Goal: Task Accomplishment & Management: Complete application form

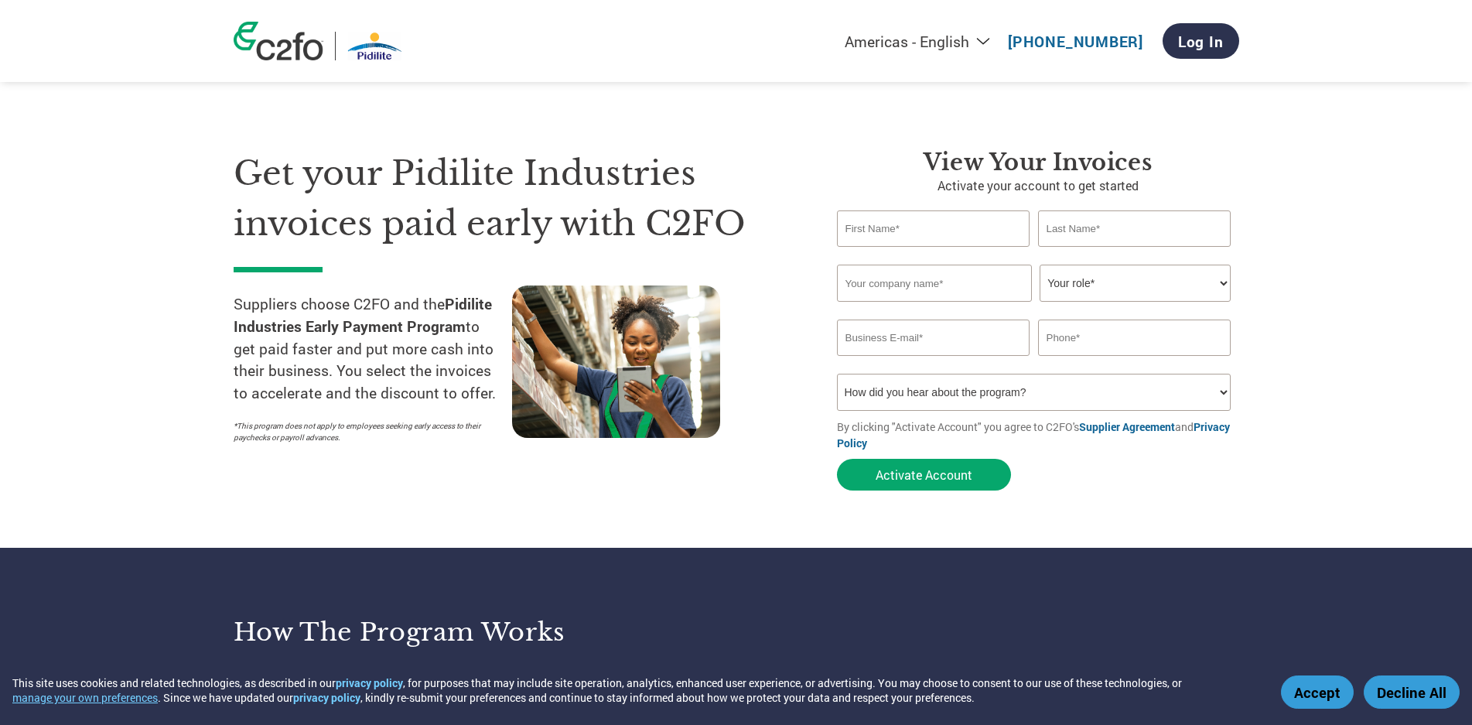
click at [888, 237] on input "text" at bounding box center [933, 228] width 193 height 36
type input "[PERSON_NAME]"
click at [981, 328] on input "email" at bounding box center [933, 337] width 193 height 36
paste input "[EMAIL_ADDRESS][DOMAIN_NAME]"
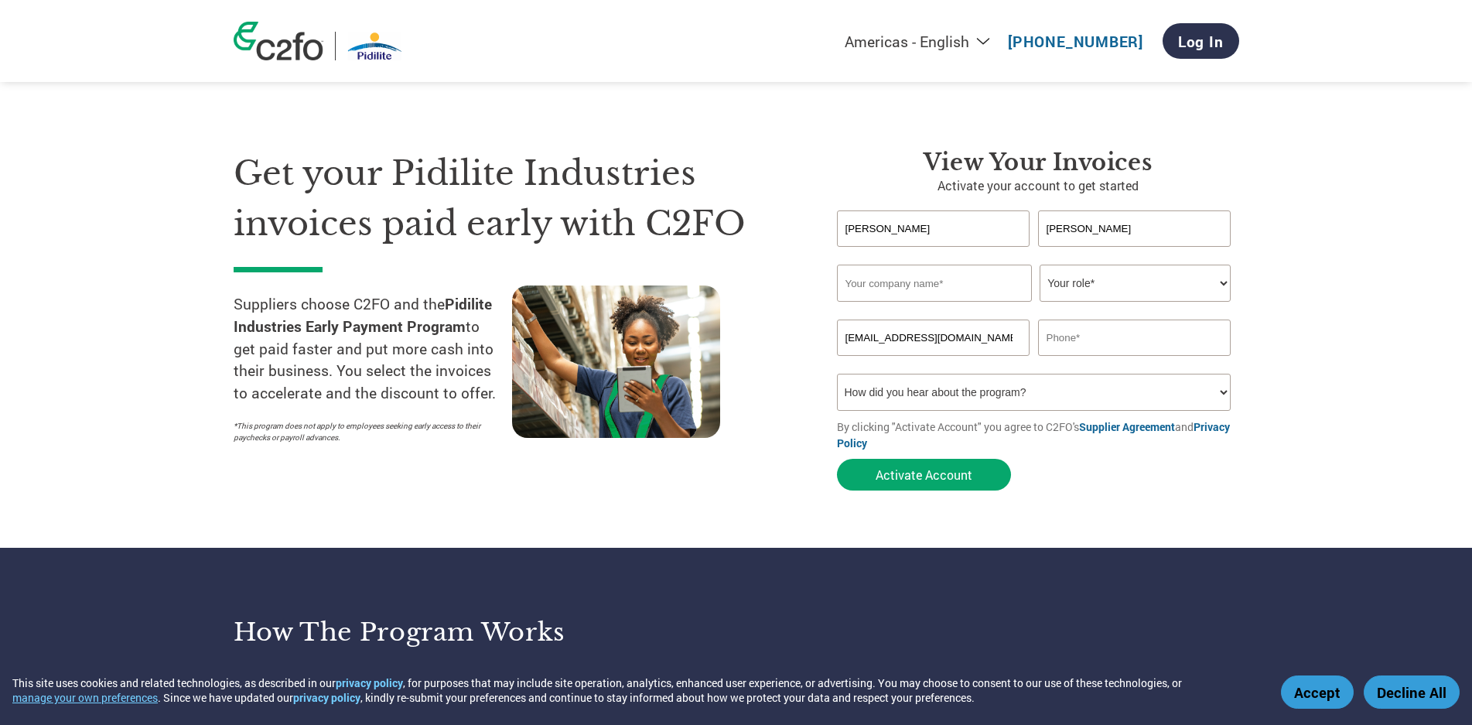
type input "[EMAIL_ADDRESS][DOMAIN_NAME]"
click at [930, 285] on input "text" at bounding box center [934, 283] width 195 height 37
type input "Carmel Industries LLP"
click at [1207, 288] on select "Your role* CFO Controller Credit Manager Finance Director Treasurer CEO Preside…" at bounding box center [1135, 283] width 191 height 37
select select "OWNER_FOUNDER"
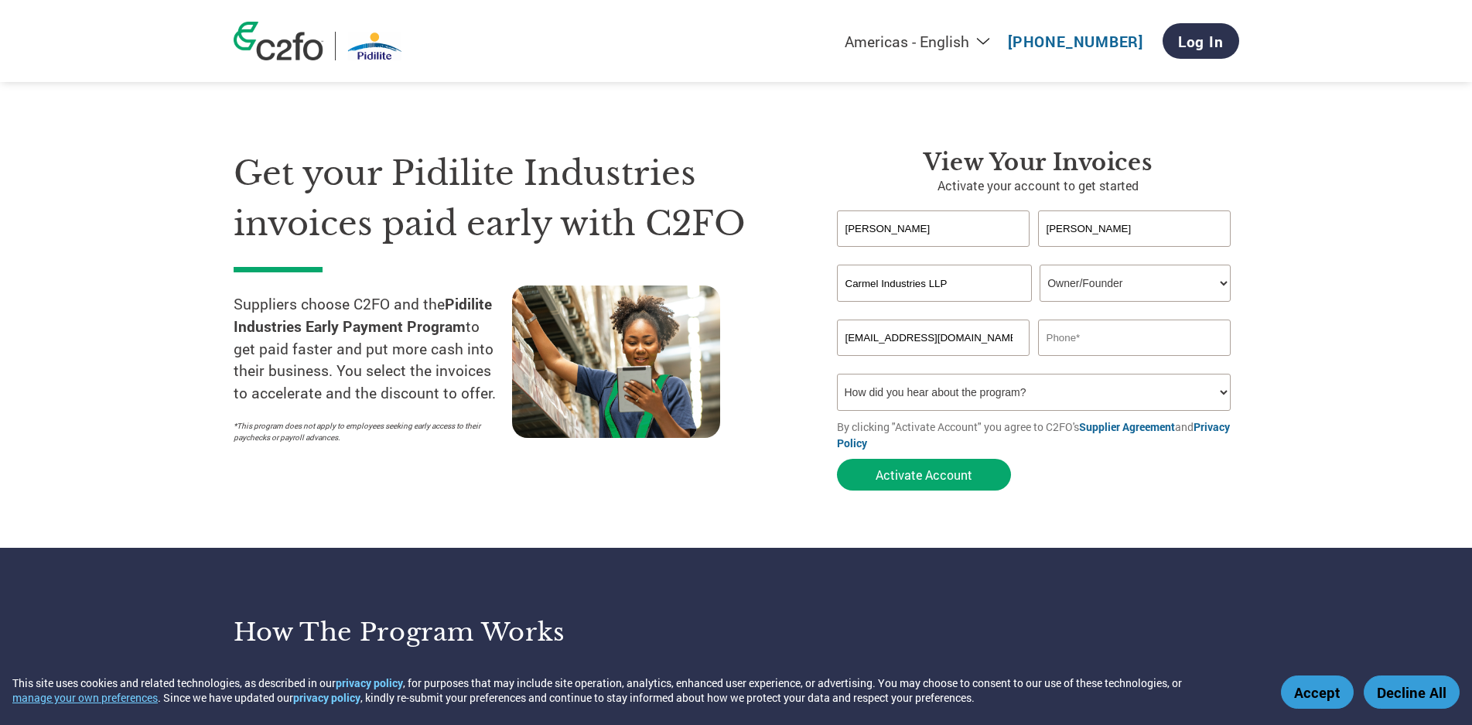
click at [1040, 265] on select "Your role* CFO Controller Credit Manager Finance Director Treasurer CEO Preside…" at bounding box center [1135, 283] width 191 height 37
click at [1301, 316] on section "Get your Pidilite Industries invoices paid early with C2FO Suppliers choose C2F…" at bounding box center [736, 305] width 1472 height 486
click at [1100, 230] on input "[PERSON_NAME]" at bounding box center [1134, 228] width 193 height 36
drag, startPoint x: 896, startPoint y: 341, endPoint x: 841, endPoint y: 334, distance: 55.4
click at [841, 334] on input "[EMAIL_ADDRESS][DOMAIN_NAME]" at bounding box center [933, 337] width 193 height 36
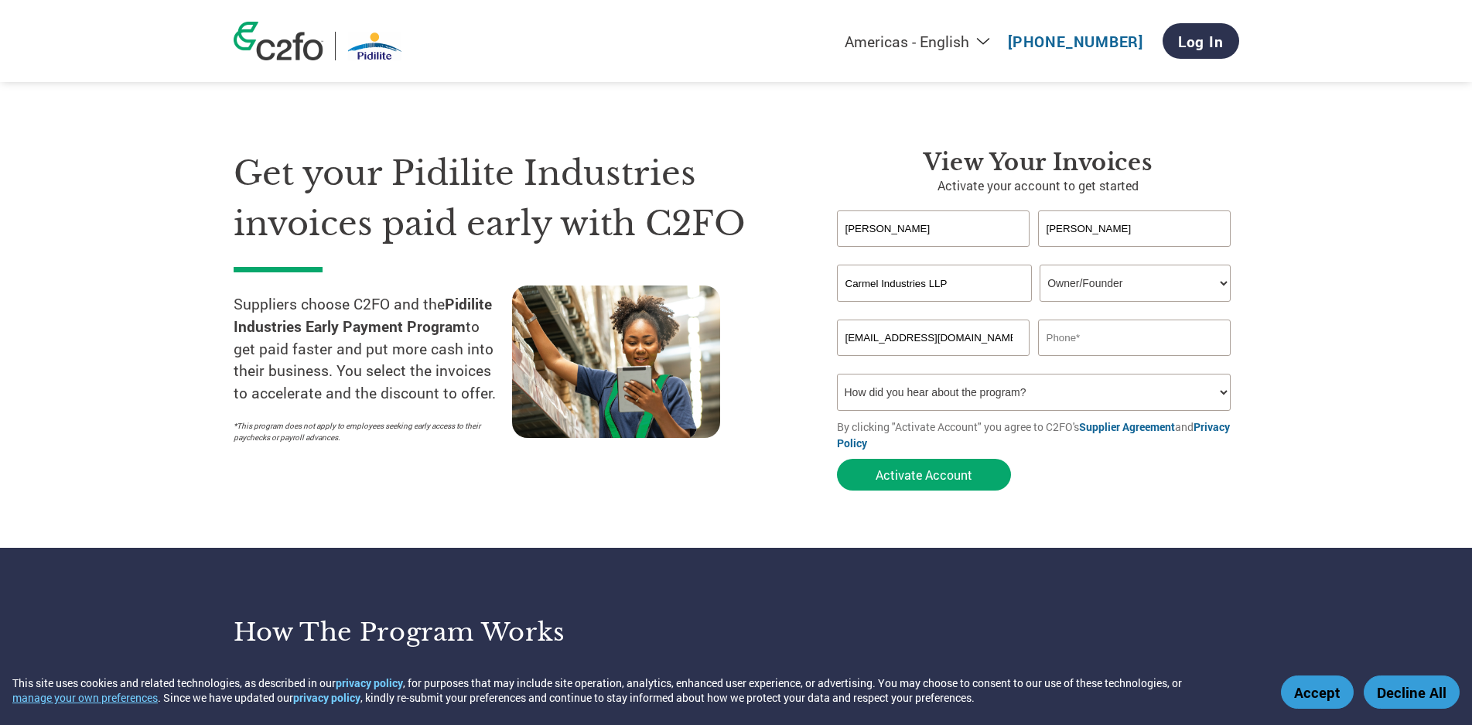
click at [1136, 274] on select "Your role* CFO Controller Credit Manager Finance Director Treasurer CEO Preside…" at bounding box center [1135, 283] width 191 height 37
drag, startPoint x: 1105, startPoint y: 230, endPoint x: 1027, endPoint y: 220, distance: 78.0
click at [1027, 220] on div "[PERSON_NAME]" at bounding box center [1038, 228] width 402 height 36
paste input "[PERSON_NAME]"
type input "[PERSON_NAME]"
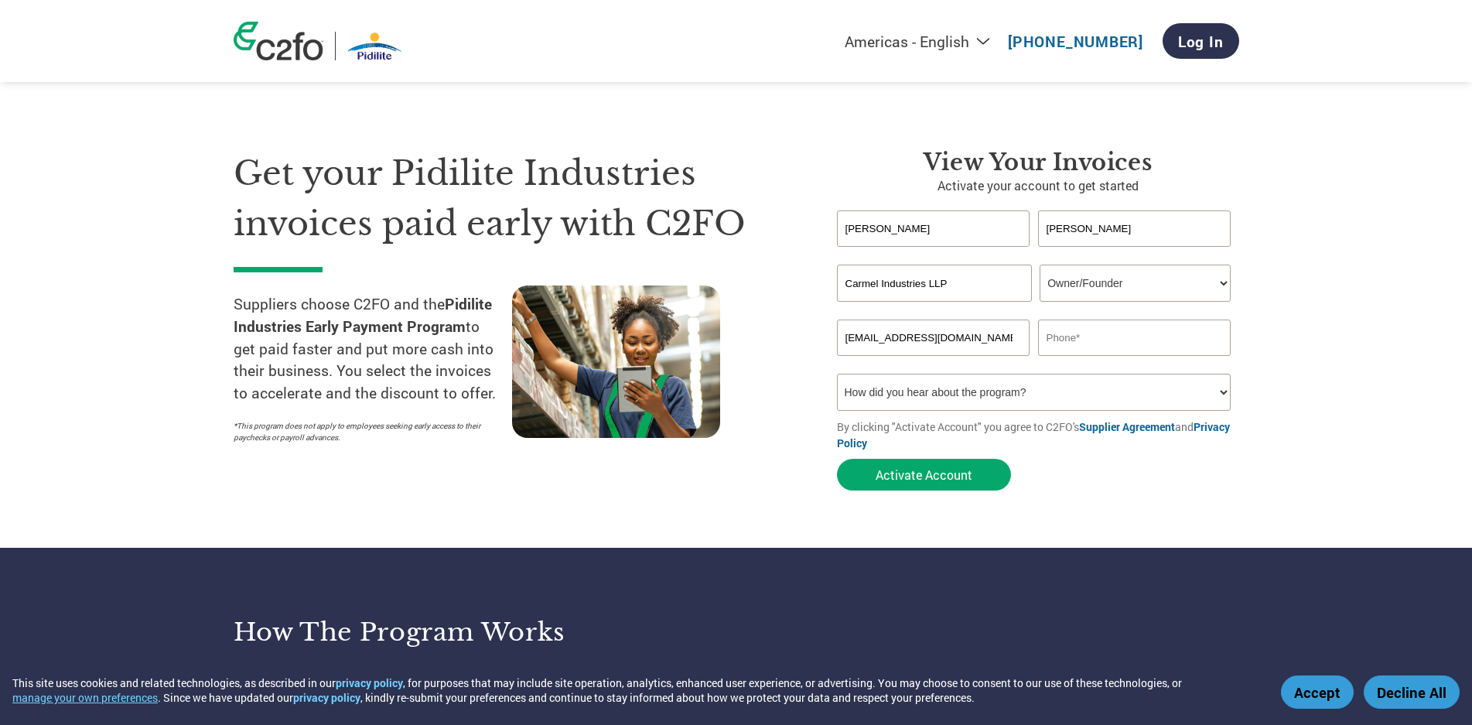
click at [1364, 239] on section "Get your Pidilite Industries invoices paid early with C2FO Suppliers choose C2F…" at bounding box center [736, 305] width 1472 height 486
click at [1071, 340] on input "text" at bounding box center [1134, 337] width 193 height 36
type input "9821120793"
click at [1111, 470] on form "[PERSON_NAME] Invalid first name or first name is too long Invalid last name or…" at bounding box center [1038, 354] width 402 height 288
click at [1013, 398] on select "How did you hear about the program? Received a letter Email Social Media Online…" at bounding box center [1034, 392] width 394 height 37
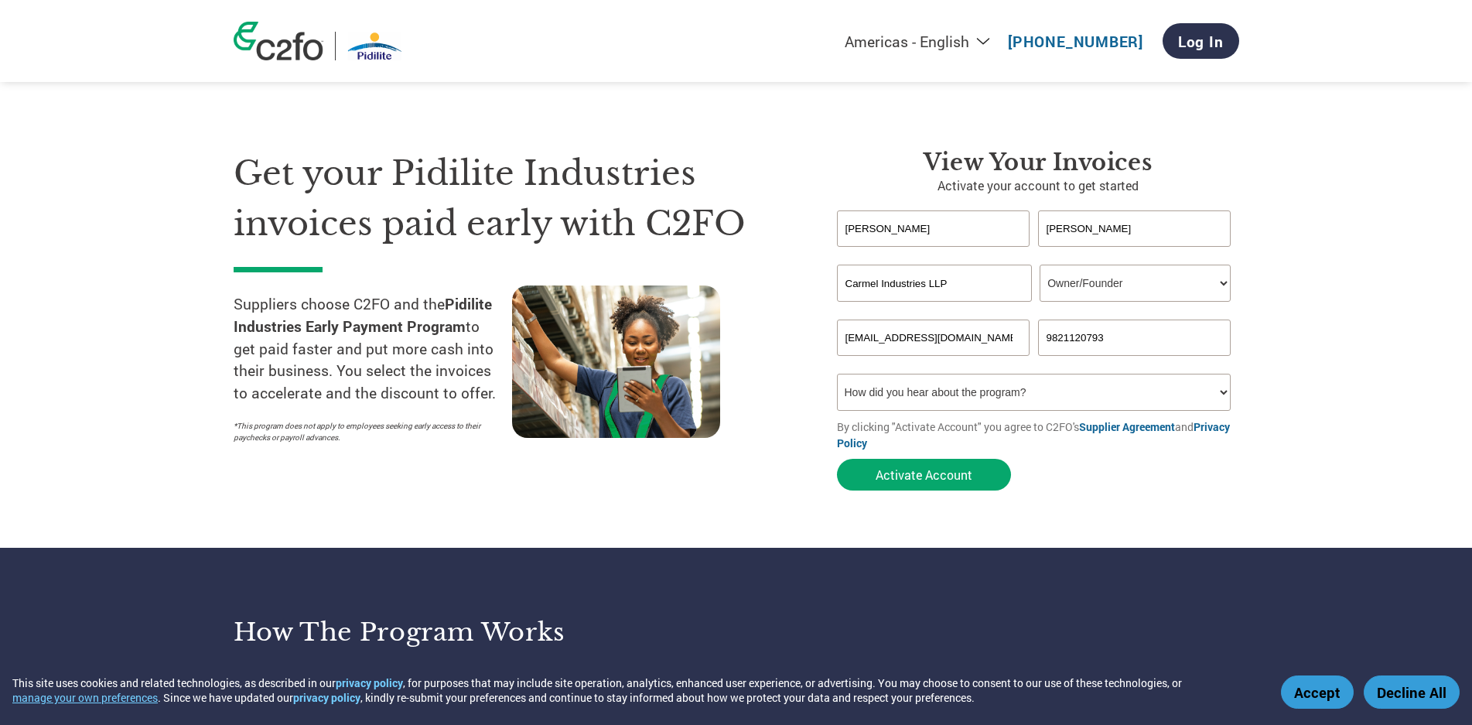
select select "Social Media"
click at [837, 374] on select "How did you hear about the program? Received a letter Email Social Media Online…" at bounding box center [1034, 392] width 394 height 37
click at [1135, 459] on form "[PERSON_NAME] Invalid first name or first name is too long Invalid last name or…" at bounding box center [1038, 354] width 402 height 288
click at [955, 475] on button "Activate Account" at bounding box center [924, 475] width 174 height 32
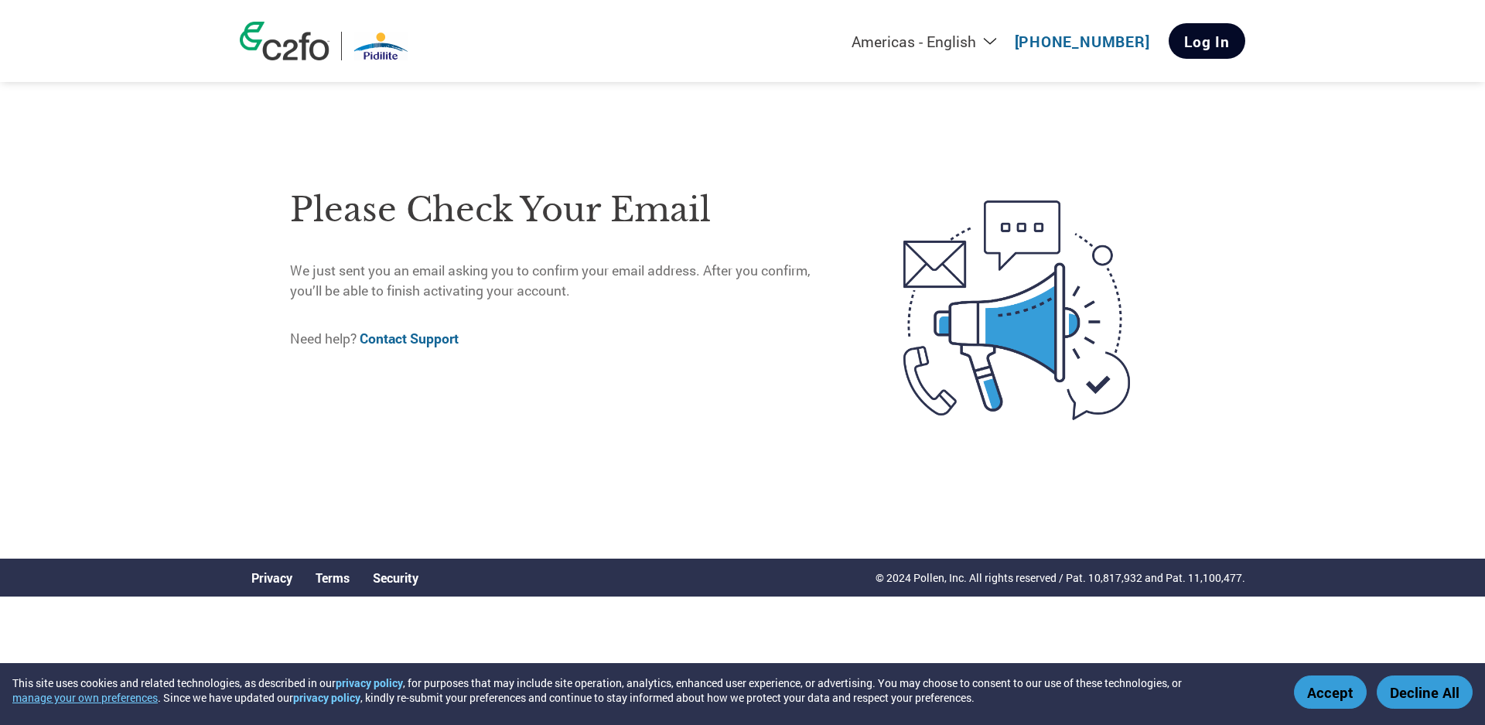
click at [1211, 34] on link "Log In" at bounding box center [1207, 41] width 77 height 36
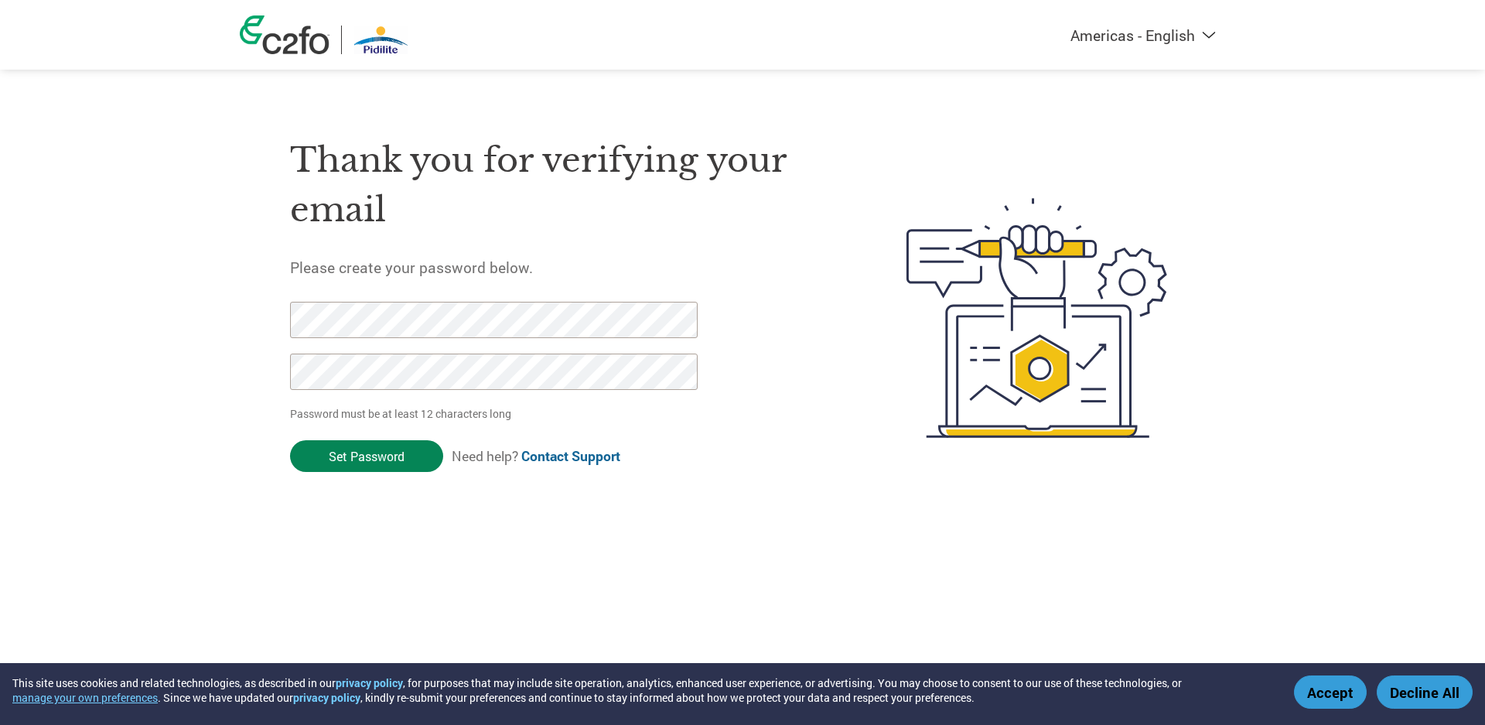
click at [377, 452] on input "Set Password" at bounding box center [366, 456] width 153 height 32
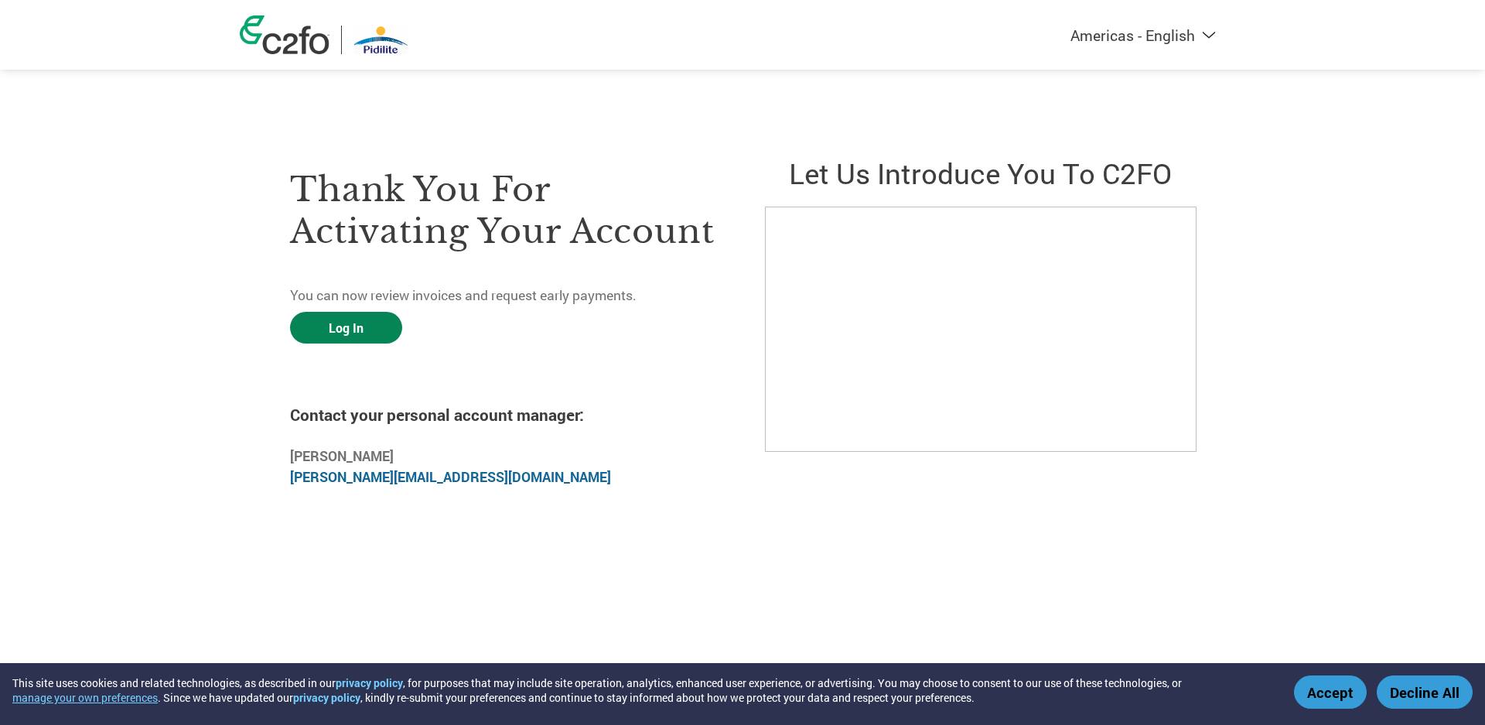
click at [322, 333] on link "Log In" at bounding box center [346, 328] width 112 height 32
